Goal: Task Accomplishment & Management: Manage account settings

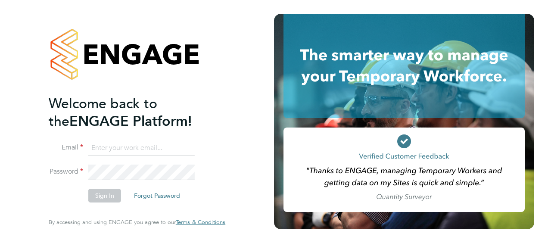
type input "[EMAIL_ADDRESS][PERSON_NAME][DOMAIN_NAME]"
click at [187, 130] on h2 "Welcome back to the ENGAGE Platform!" at bounding box center [133, 112] width 168 height 35
click at [110, 190] on button "Sign In" at bounding box center [104, 196] width 33 height 14
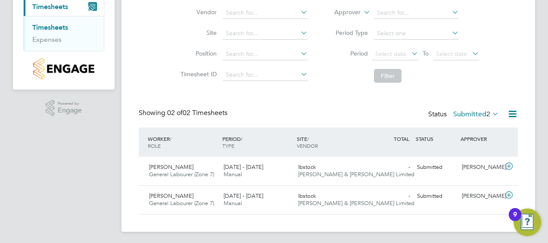
scroll to position [88, 0]
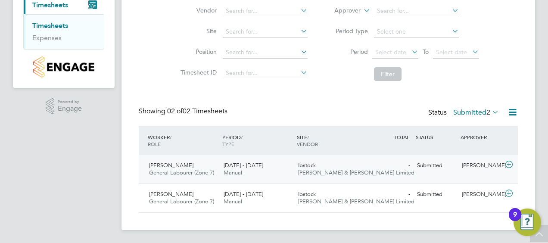
click at [165, 167] on span "Allen Lawal" at bounding box center [171, 164] width 44 height 7
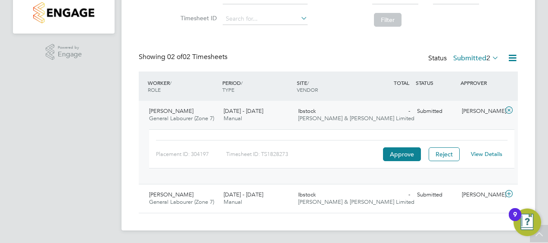
scroll to position [143, 0]
click at [478, 152] on link "View Details" at bounding box center [486, 153] width 31 height 7
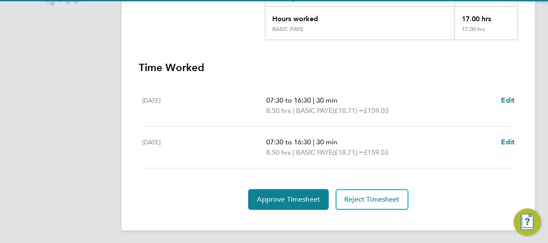
scroll to position [197, 0]
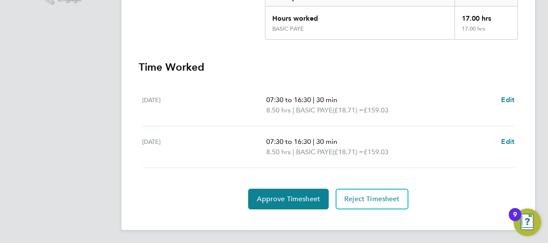
drag, startPoint x: 166, startPoint y: 132, endPoint x: 182, endPoint y: 149, distance: 23.4
click at [182, 149] on div "[DATE] 07:30 to 16:30 | 30 min 8.50 hrs | BASIC PAYE (£18.71) = £159.03 Edit" at bounding box center [328, 147] width 372 height 42
drag, startPoint x: 182, startPoint y: 149, endPoint x: 221, endPoint y: 74, distance: 84.7
click at [221, 74] on section "Time Worked Mon 22 Sep 07:30 to 16:30 | 30 min 8.50 hrs | BASIC PAYE (£18.71) =…" at bounding box center [328, 134] width 379 height 149
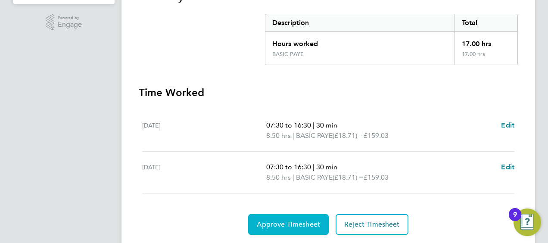
scroll to position [172, 0]
click at [307, 220] on span "Approve Timesheet" at bounding box center [288, 224] width 63 height 9
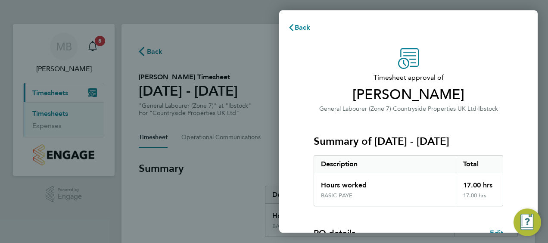
scroll to position [169, 0]
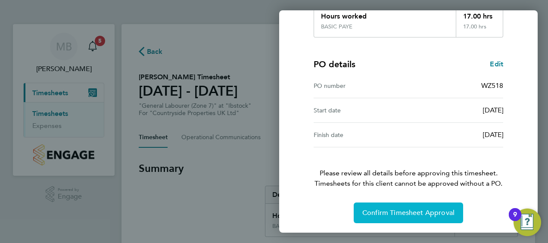
click at [400, 205] on button "Confirm Timesheet Approval" at bounding box center [408, 212] width 109 height 21
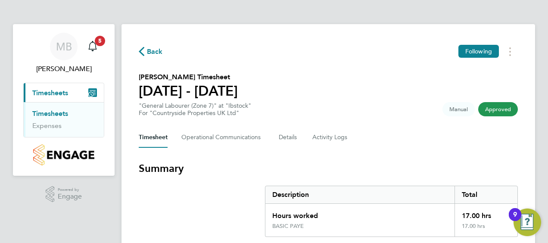
click at [50, 114] on link "Timesheets" at bounding box center [50, 113] width 36 height 8
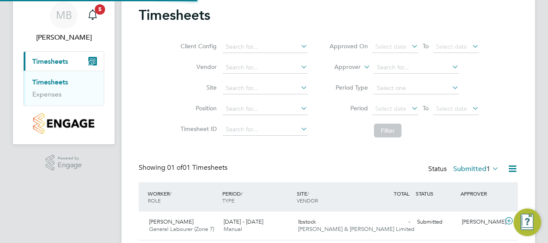
scroll to position [59, 0]
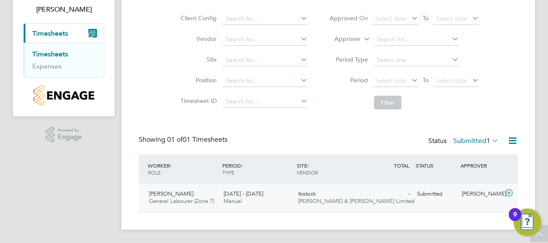
click at [202, 194] on div "Connor Saile General Labourer (Zone 7) 22 - 28 Sep 2025" at bounding box center [183, 198] width 74 height 22
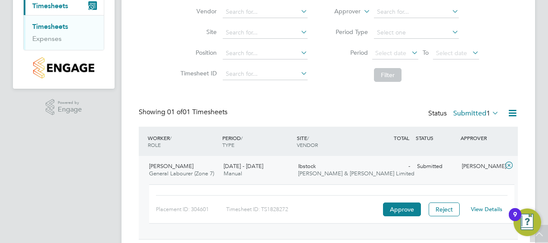
scroll to position [114, 0]
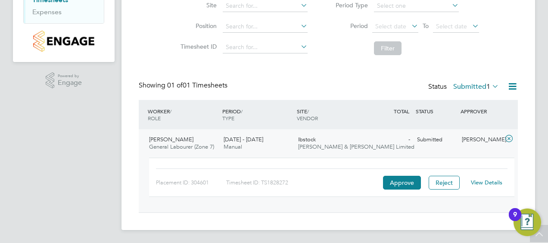
click at [487, 180] on link "View Details" at bounding box center [486, 182] width 31 height 7
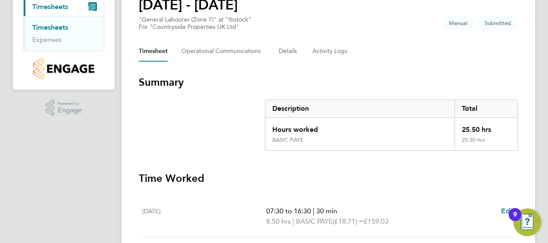
scroll to position [301, 0]
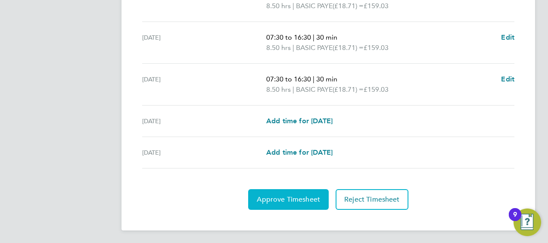
click at [313, 199] on span "Approve Timesheet" at bounding box center [288, 199] width 63 height 9
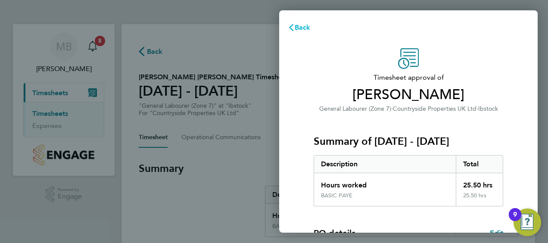
click at [301, 28] on span "Back" at bounding box center [303, 27] width 16 height 8
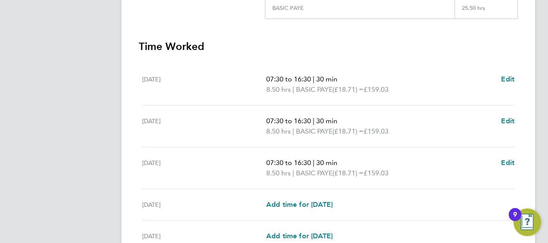
scroll to position [301, 0]
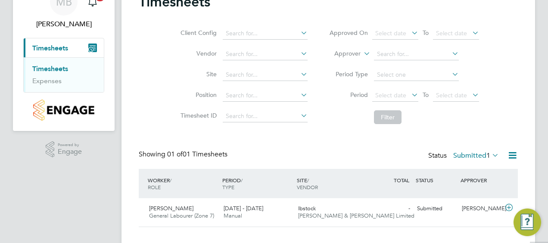
scroll to position [59, 0]
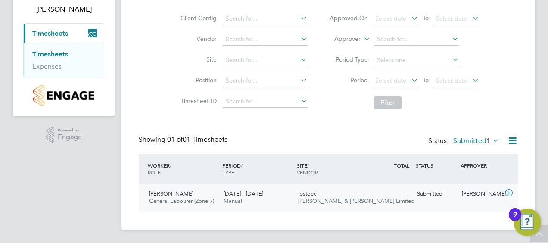
click at [183, 198] on span "General Labourer (Zone 7)" at bounding box center [181, 200] width 65 height 7
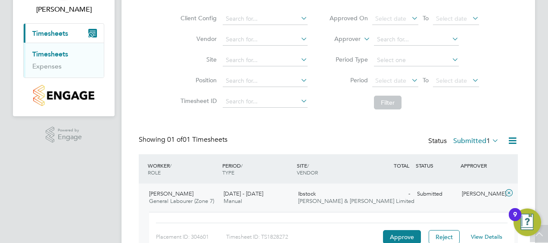
scroll to position [102, 0]
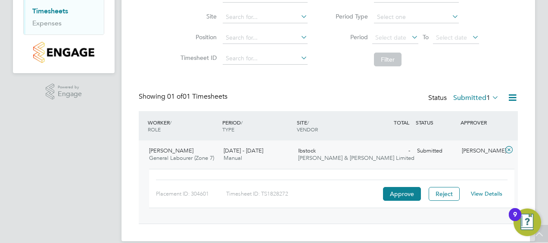
click at [398, 184] on div "Placement ID: 304601 Timesheet ID: TS1828272 Approve Reject View Details" at bounding box center [331, 190] width 351 height 21
click at [396, 187] on button "Approve" at bounding box center [402, 194] width 38 height 14
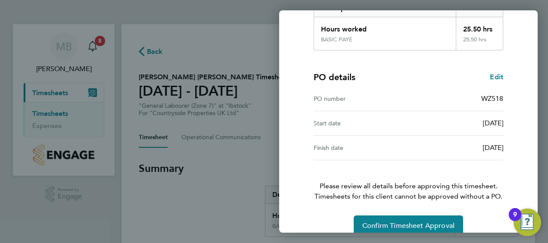
scroll to position [169, 0]
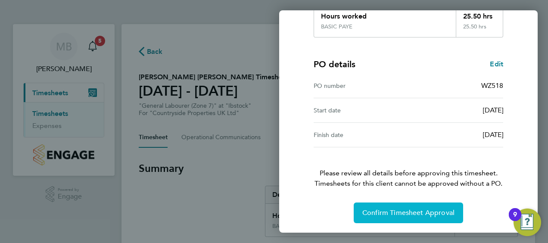
click at [398, 213] on span "Confirm Timesheet Approval" at bounding box center [408, 212] width 92 height 9
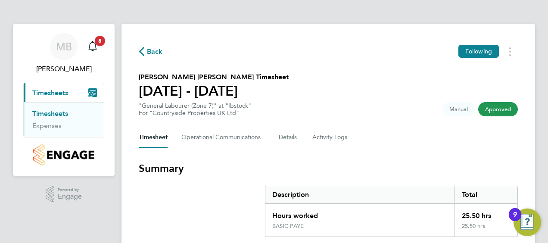
click at [58, 95] on span "Timesheets" at bounding box center [50, 93] width 36 height 8
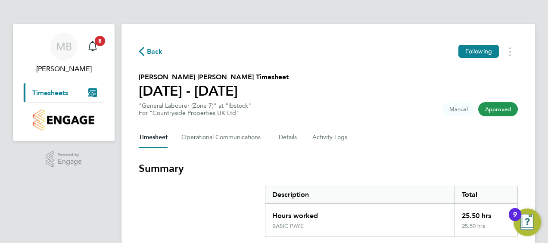
click at [59, 96] on span "Timesheets" at bounding box center [50, 93] width 36 height 8
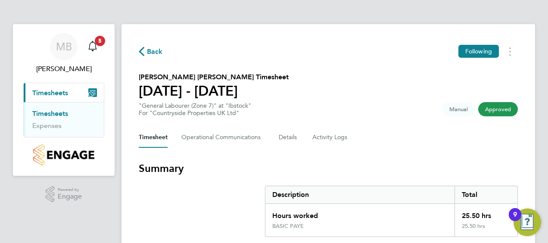
click at [59, 113] on link "Timesheets" at bounding box center [50, 113] width 36 height 8
